Goal: Task Accomplishment & Management: Manage account settings

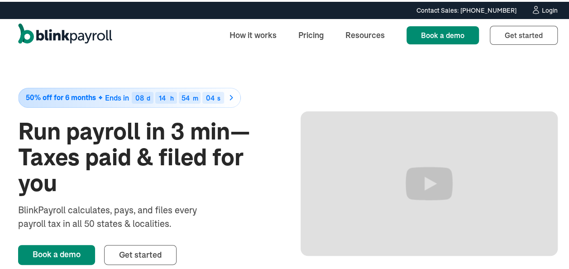
click at [542, 8] on div "Login" at bounding box center [550, 8] width 16 height 6
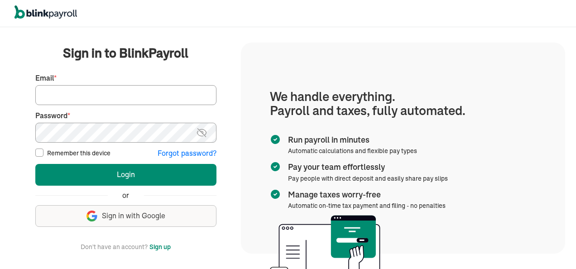
click at [56, 89] on input "Email *" at bounding box center [125, 95] width 181 height 20
type input "jeanromano777@gmail.com"
click at [35, 164] on button "Login" at bounding box center [125, 175] width 181 height 22
